Goal: Navigation & Orientation: Find specific page/section

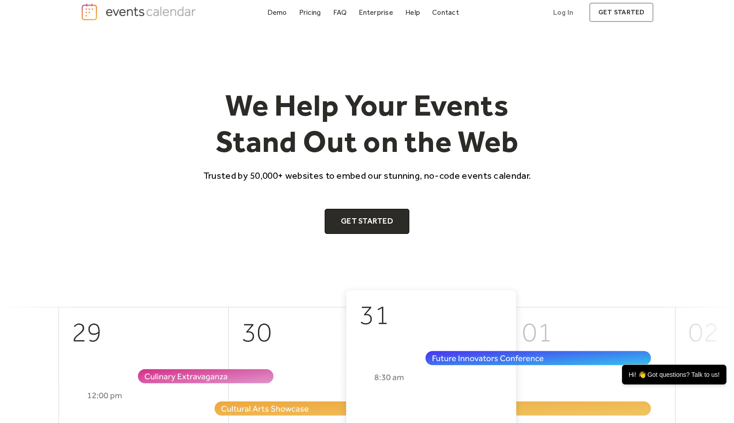
scroll to position [9, 0]
click at [282, 7] on link "Demo" at bounding box center [277, 12] width 27 height 12
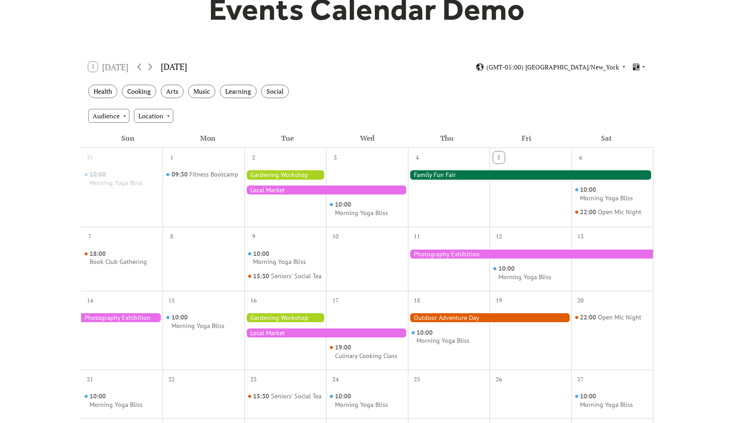
scroll to position [100, 0]
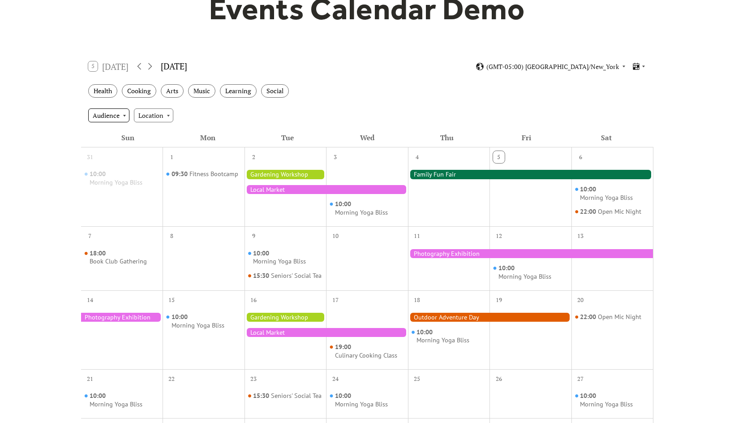
click at [115, 115] on div "Audience" at bounding box center [108, 114] width 41 height 13
click at [160, 114] on div "Location" at bounding box center [153, 114] width 39 height 13
click at [635, 61] on div "5 Today September 2025 (GMT-05:00) America/New_York" at bounding box center [367, 67] width 572 height 24
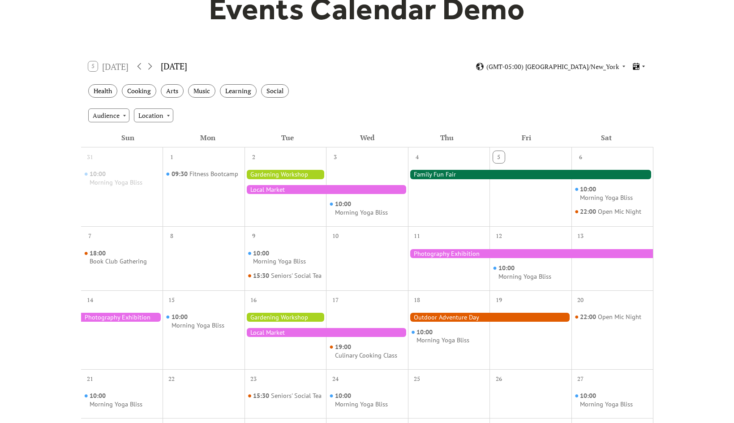
click at [638, 63] on icon at bounding box center [636, 66] width 6 height 7
click at [490, 80] on div "Health Cooking Arts Music Learning Social" at bounding box center [367, 91] width 572 height 25
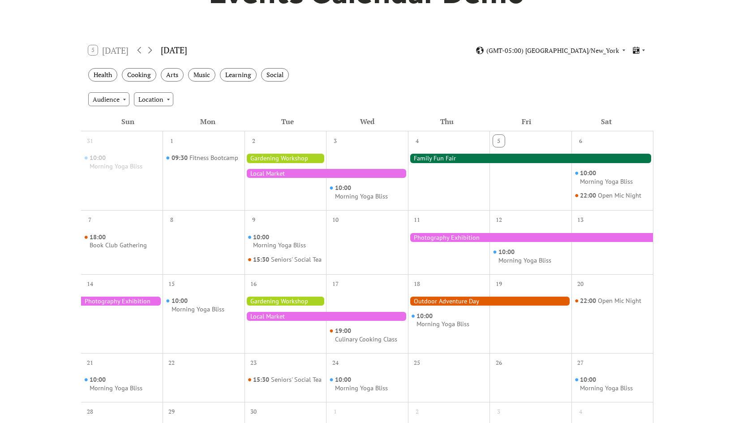
scroll to position [114, 0]
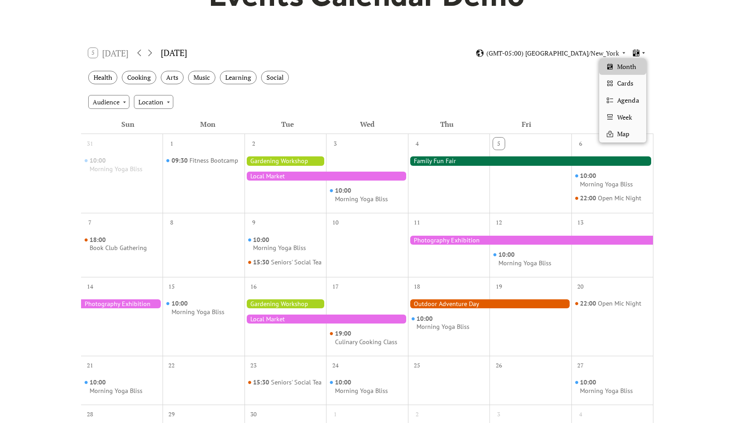
click at [641, 53] on icon at bounding box center [643, 52] width 5 height 5
click at [631, 83] on span "Cards" at bounding box center [625, 83] width 16 height 10
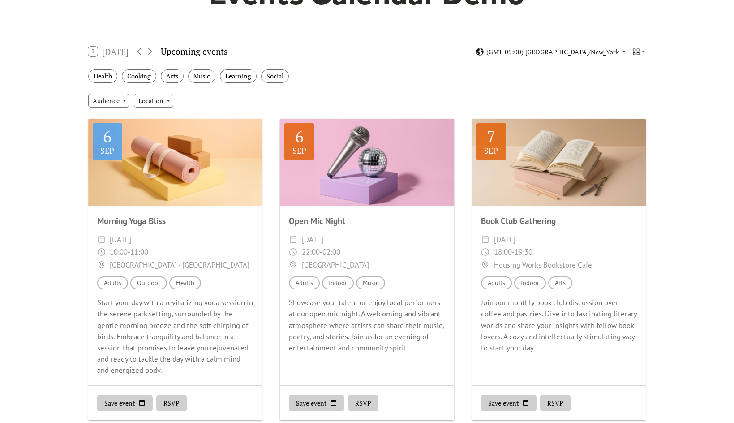
scroll to position [0, 0]
